Goal: Task Accomplishment & Management: Use online tool/utility

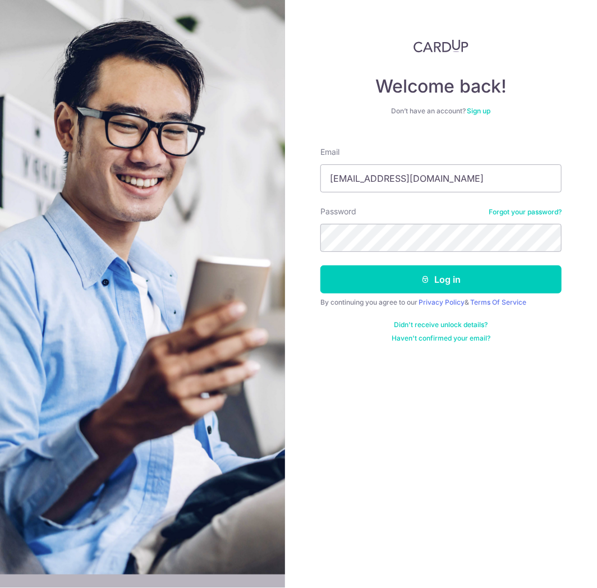
type input "[EMAIL_ADDRESS][DOMAIN_NAME]"
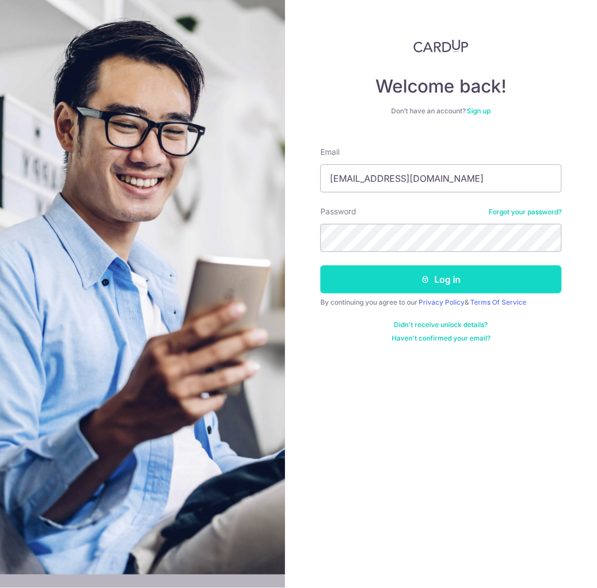
click at [427, 289] on button "Log in" at bounding box center [440, 279] width 241 height 28
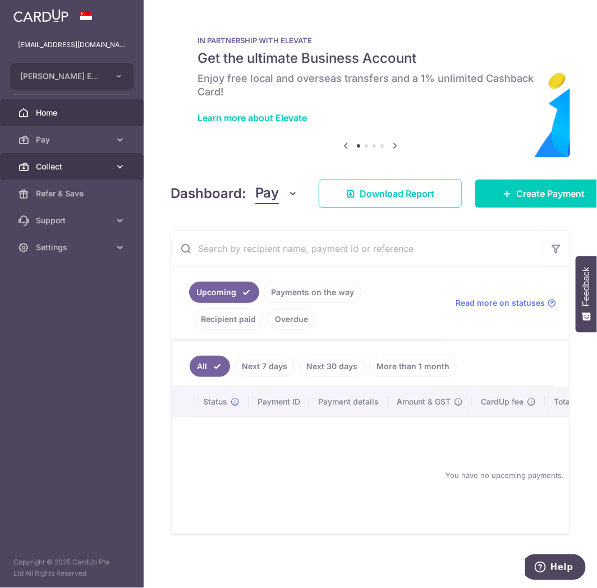
click at [42, 162] on span "Collect" at bounding box center [73, 166] width 74 height 11
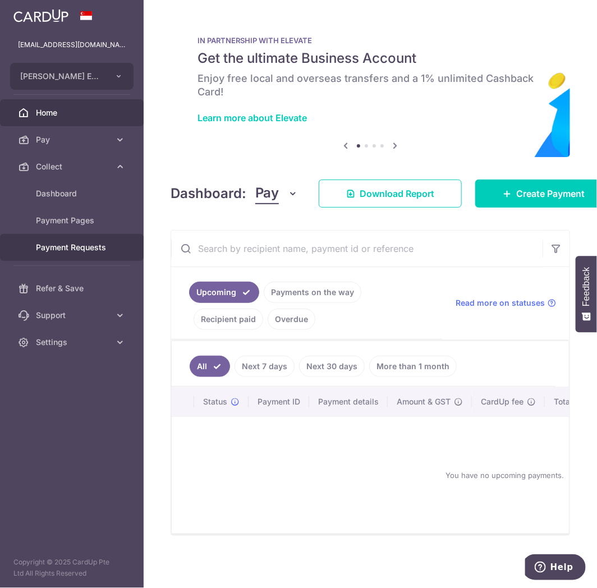
click at [77, 250] on span "Payment Requests" at bounding box center [73, 247] width 74 height 11
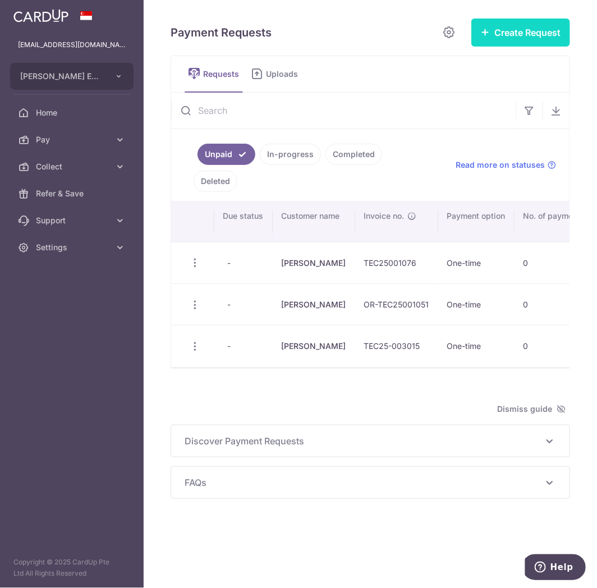
click at [505, 37] on button "Create Request" at bounding box center [520, 33] width 99 height 28
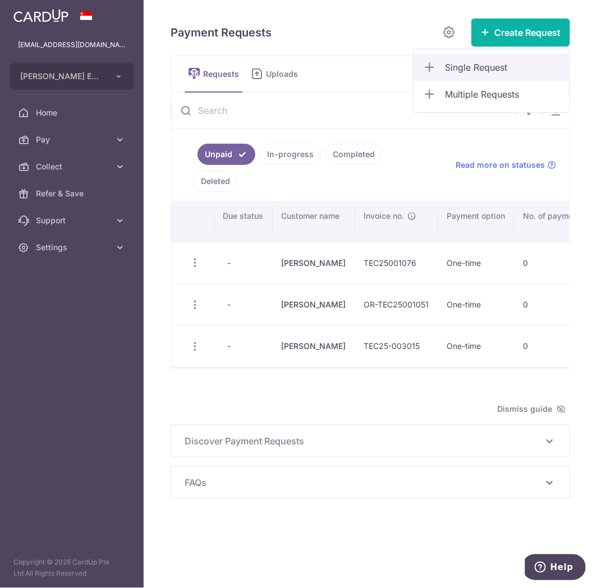
click at [497, 71] on span "Single Request" at bounding box center [503, 67] width 116 height 13
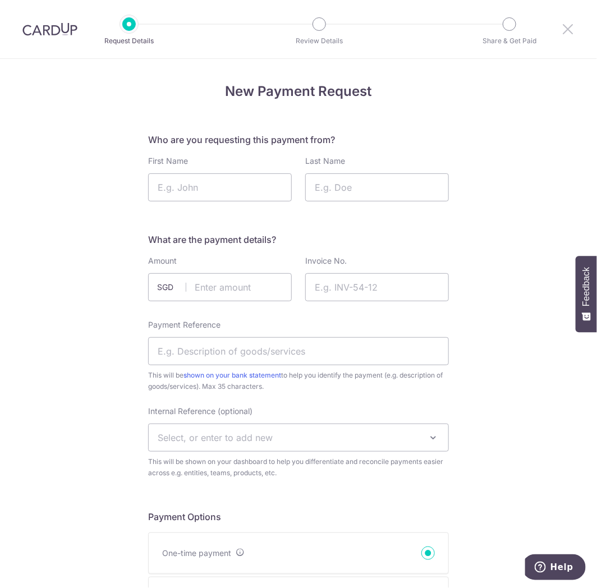
click at [563, 29] on icon at bounding box center [567, 29] width 13 height 14
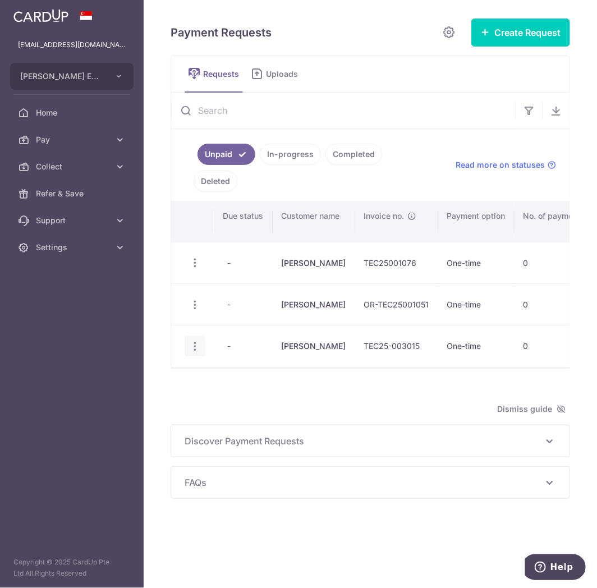
click at [189, 344] on icon "button" at bounding box center [195, 347] width 12 height 12
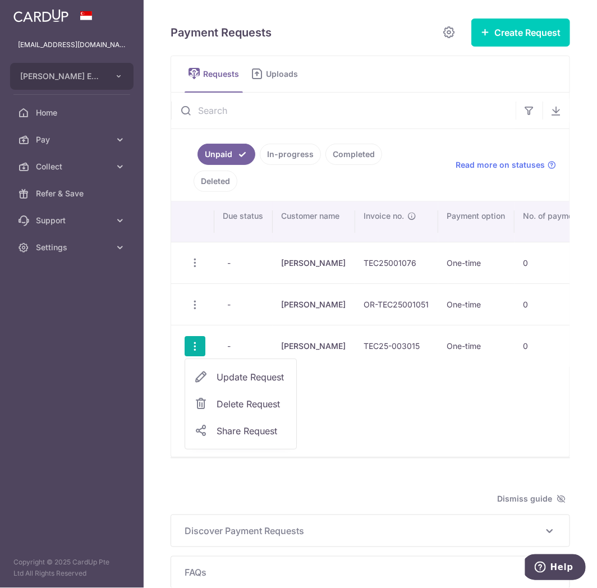
click at [238, 408] on span "Delete Request" at bounding box center [252, 403] width 71 height 13
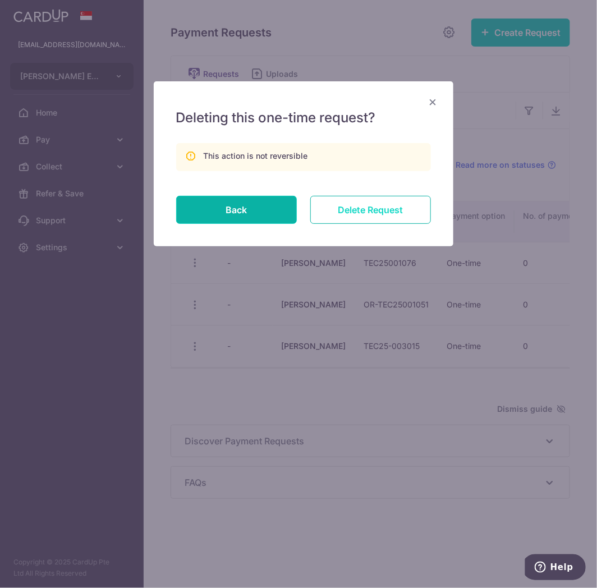
click at [334, 212] on input "Delete Request" at bounding box center [370, 210] width 121 height 28
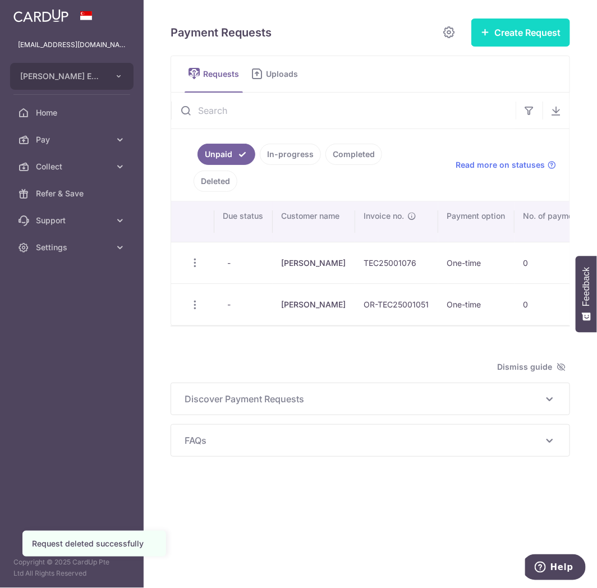
click at [507, 30] on button "Create Request" at bounding box center [520, 33] width 99 height 28
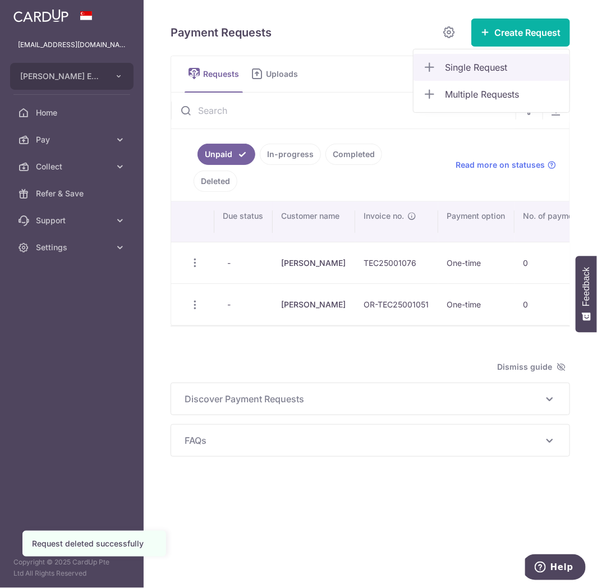
click at [491, 71] on span "Single Request" at bounding box center [503, 67] width 116 height 13
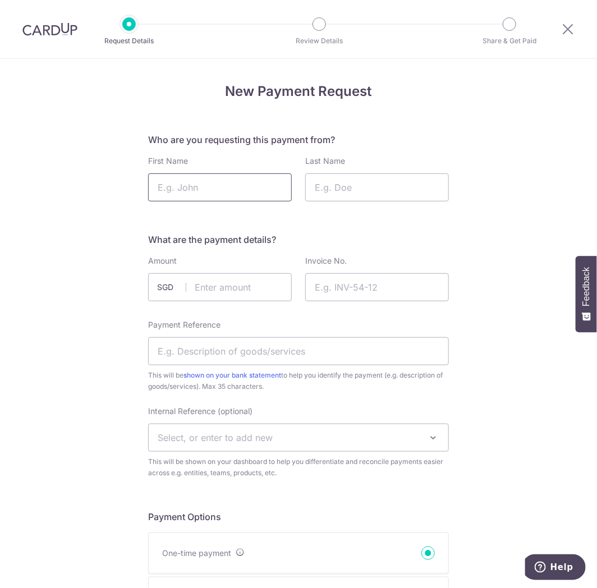
click at [210, 181] on input "First Name" at bounding box center [220, 187] width 144 height 28
type input "Adeline"
type input "{"
type input "p"
type input "Phua"
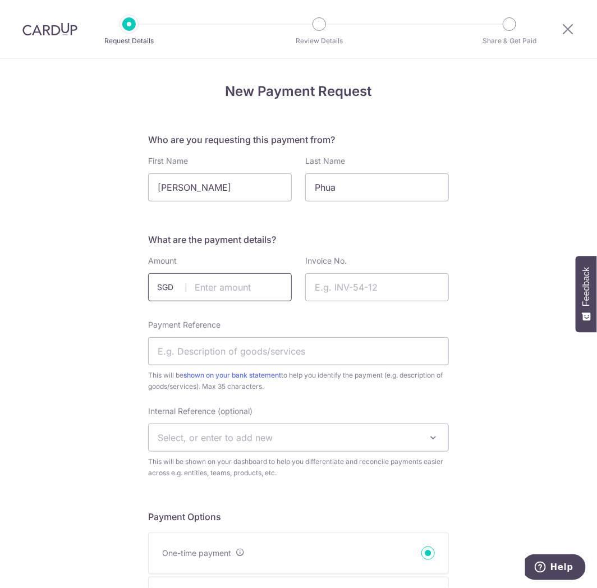
click at [234, 290] on input "text" at bounding box center [220, 287] width 144 height 28
type input "49.05"
paste input "TEC25-003349"
type input "TEC25-003349"
click at [235, 340] on input "Payment Reference" at bounding box center [298, 351] width 301 height 28
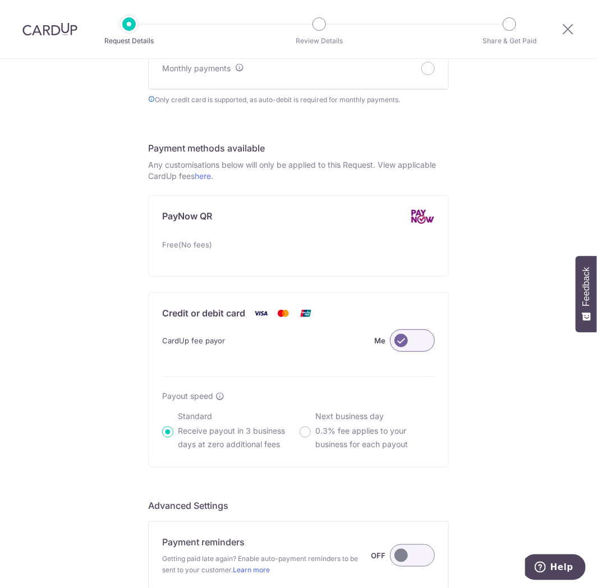
scroll to position [679, 0]
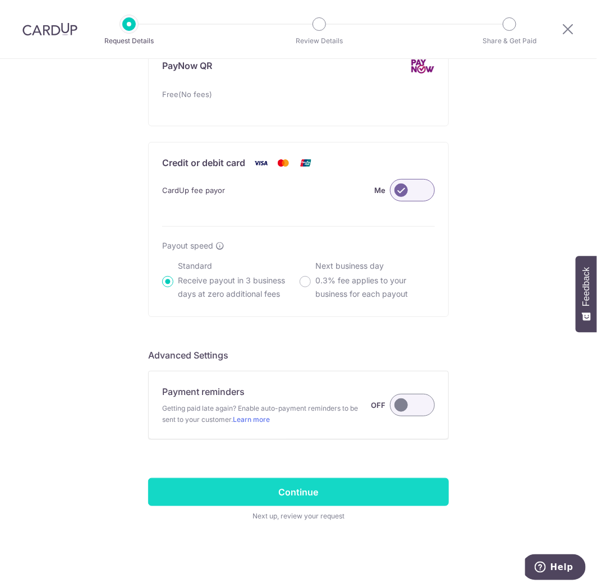
type input "Eye Report"
click at [323, 502] on input "Continue" at bounding box center [298, 492] width 301 height 28
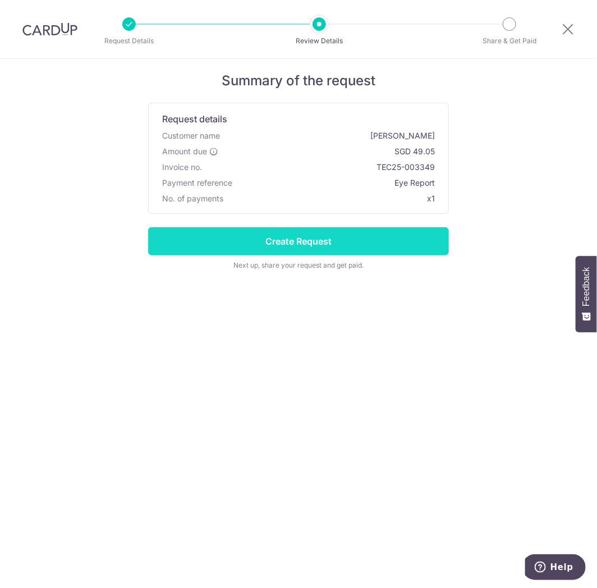
click at [363, 247] on input "Create Request" at bounding box center [298, 241] width 301 height 28
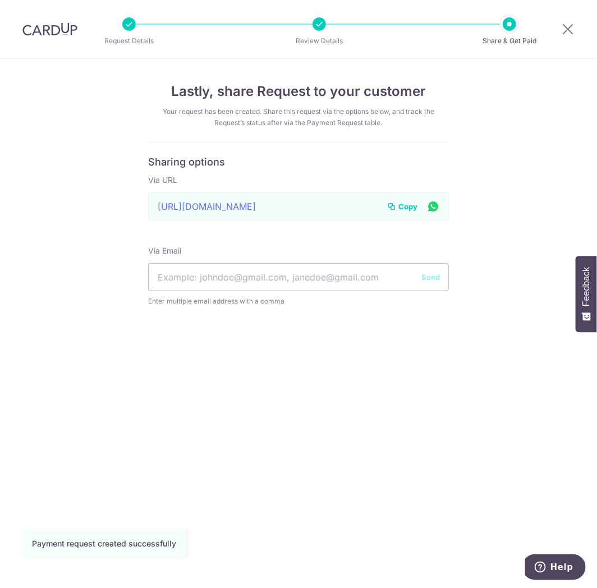
click at [397, 203] on button "Copy" at bounding box center [402, 206] width 30 height 11
drag, startPoint x: 563, startPoint y: 30, endPoint x: 566, endPoint y: 25, distance: 5.8
click at [563, 30] on icon at bounding box center [567, 29] width 13 height 14
